Goal: Information Seeking & Learning: Learn about a topic

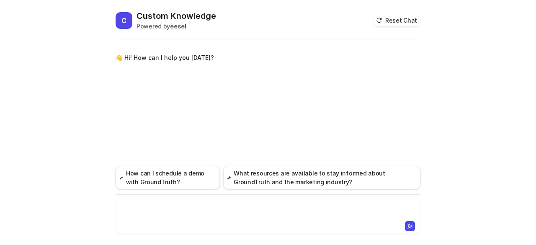
click at [225, 216] on div at bounding box center [268, 209] width 301 height 19
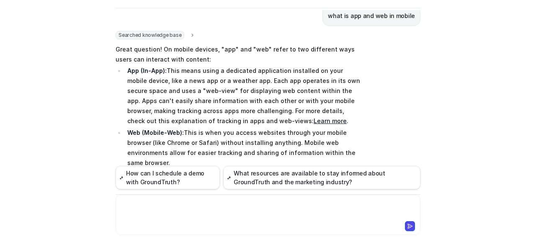
scroll to position [51, 0]
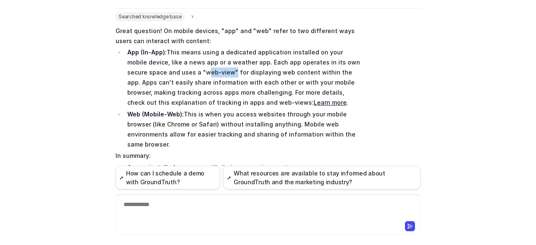
drag, startPoint x: 206, startPoint y: 72, endPoint x: 179, endPoint y: 70, distance: 27.3
click at [179, 70] on p "App (In-App): This means using a dedicated application installed on your mobile…" at bounding box center [243, 77] width 233 height 60
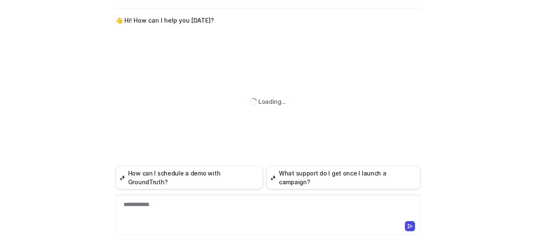
scroll to position [0, 0]
